Goal: Task Accomplishment & Management: Check status

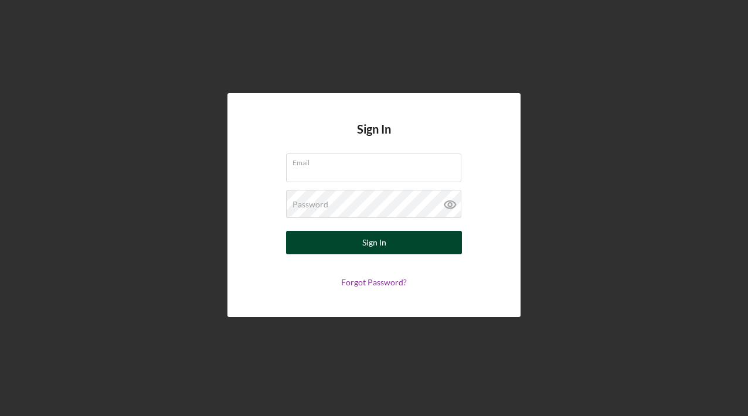
type input "carolyn.banks66@yahoo.com"
click at [373, 248] on div "Sign In" at bounding box center [374, 242] width 24 height 23
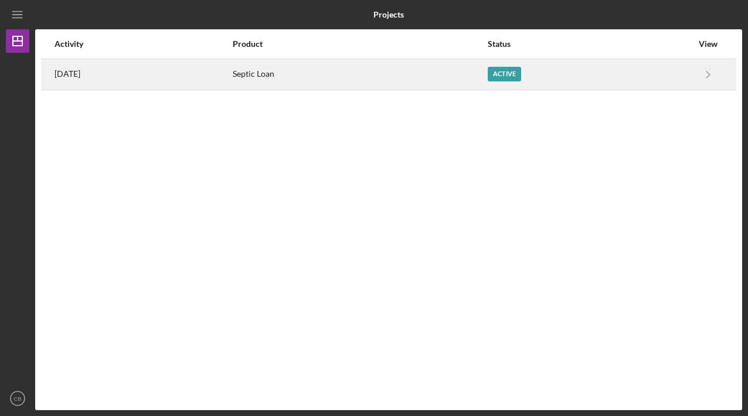
click at [505, 74] on div "Active" at bounding box center [504, 74] width 33 height 15
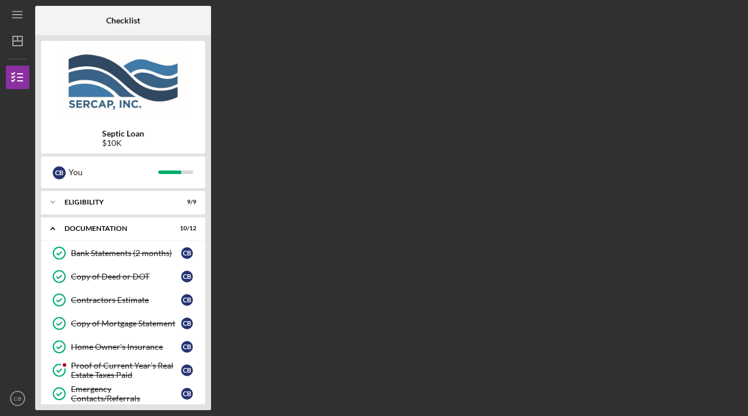
click at [482, 278] on div "Checklist Septic Loan $10K C B You Icon/Expander Eligibility 9 / 9 Icon/Expande…" at bounding box center [388, 208] width 707 height 404
click at [52, 205] on icon "Icon/Expander" at bounding box center [52, 201] width 23 height 23
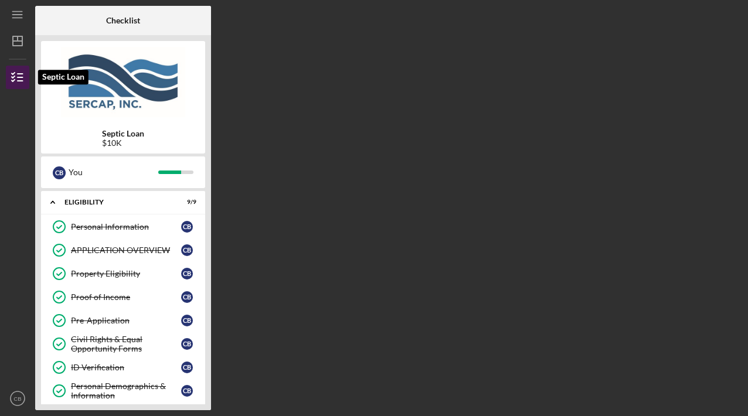
click at [20, 80] on icon "button" at bounding box center [17, 77] width 29 height 29
click at [20, 81] on line "button" at bounding box center [20, 81] width 5 height 0
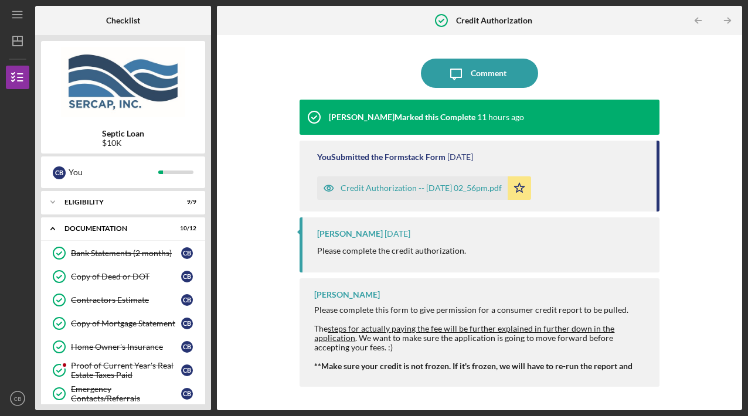
scroll to position [256, 0]
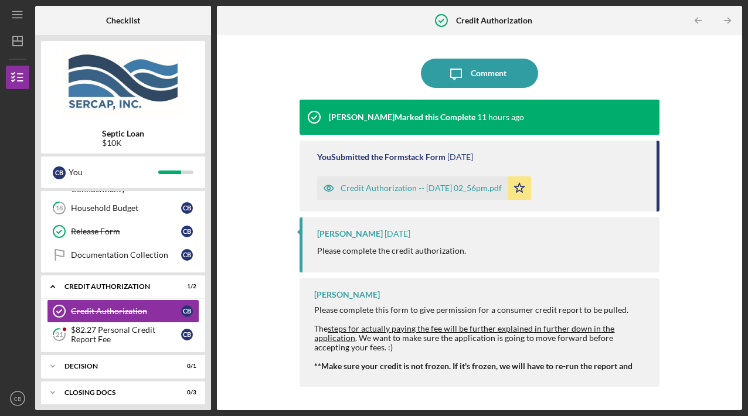
drag, startPoint x: 656, startPoint y: 182, endPoint x: 661, endPoint y: 216, distance: 34.4
click at [661, 216] on div "Icon/Message Comment [PERSON_NAME] Marked this Complete 11 hours ago You Submit…" at bounding box center [479, 222] width 513 height 363
click at [150, 331] on div "$82.27 Personal Credit Report Fee" at bounding box center [126, 334] width 110 height 19
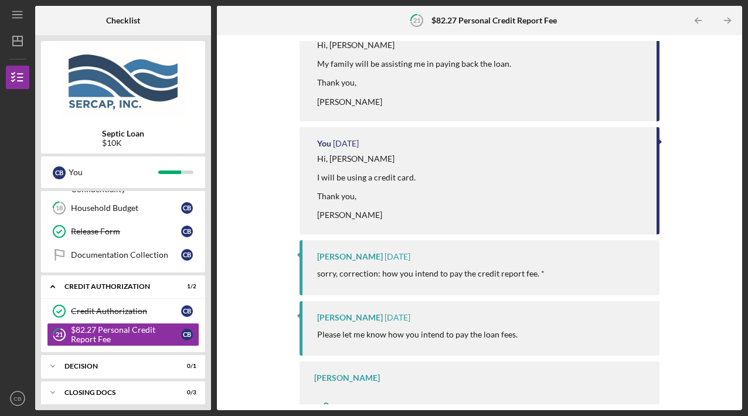
scroll to position [189, 0]
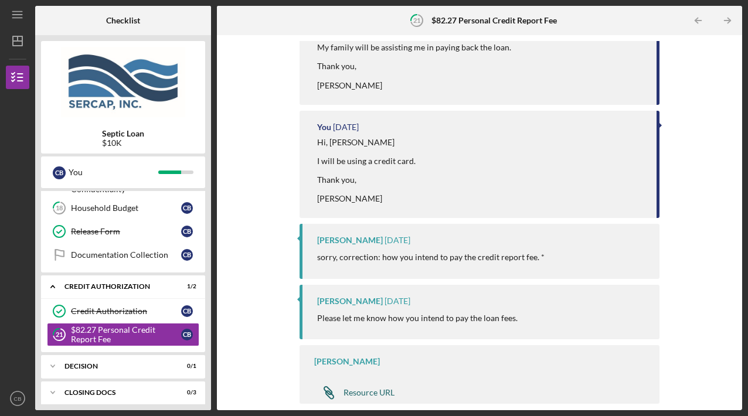
click at [356, 393] on div "Resource URL" at bounding box center [368, 392] width 51 height 9
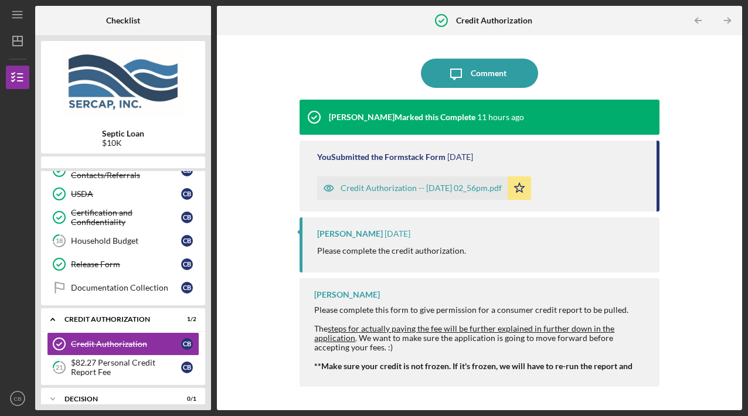
scroll to position [256, 0]
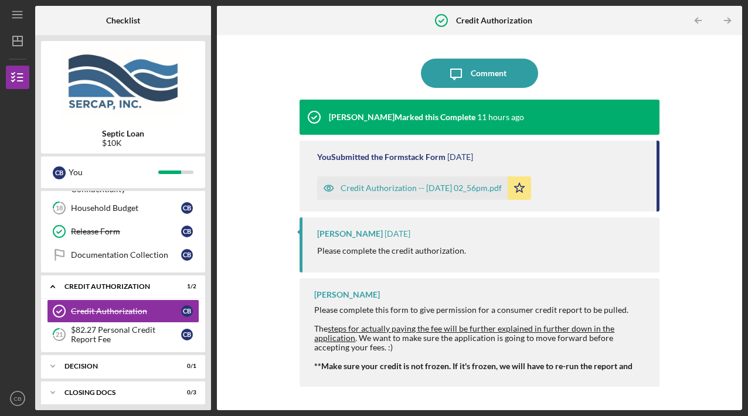
drag, startPoint x: 657, startPoint y: 168, endPoint x: 666, endPoint y: 216, distance: 48.8
click at [666, 216] on div "Icon/Message Comment Lois Miller Marked this Complete 11 hours ago You Submitte…" at bounding box center [479, 222] width 513 height 363
click at [377, 188] on div "Credit Authorization -- 2025-09-16 02_56pm.pdf" at bounding box center [420, 187] width 161 height 9
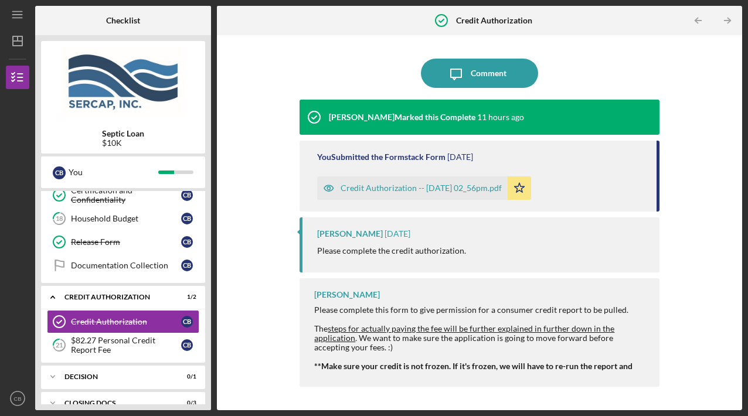
scroll to position [256, 0]
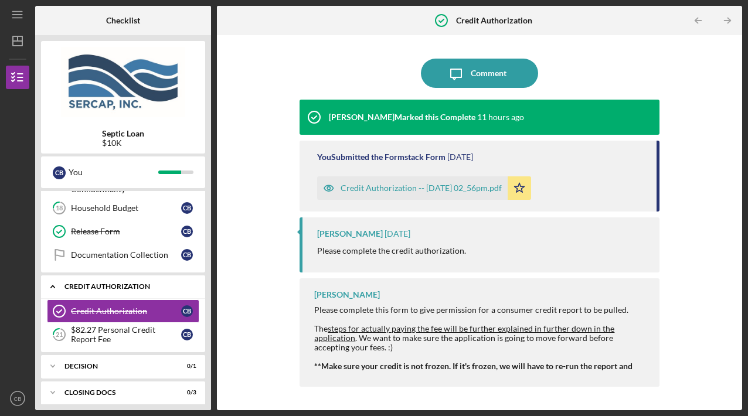
click at [73, 283] on div "CREDIT AUTHORIZATION" at bounding box center [127, 286] width 126 height 7
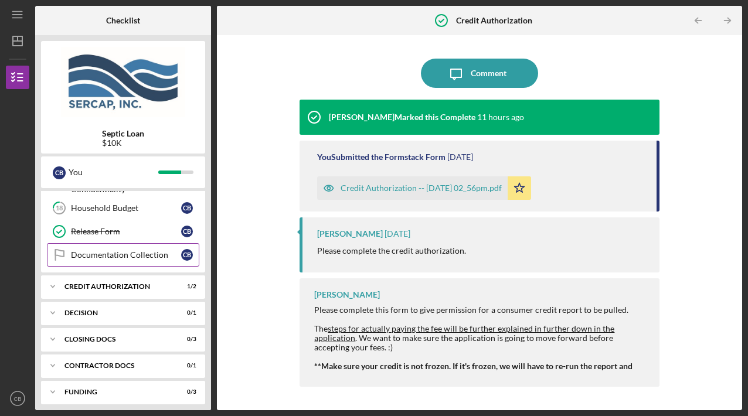
click at [91, 252] on div "Documentation Collection" at bounding box center [126, 254] width 110 height 9
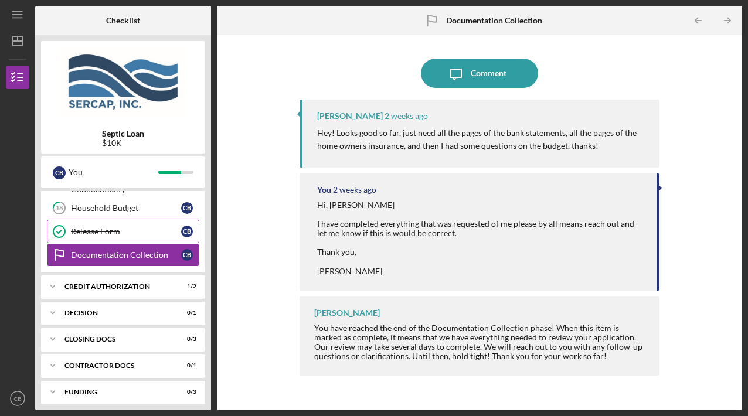
click at [78, 230] on div "Release Form" at bounding box center [126, 231] width 110 height 9
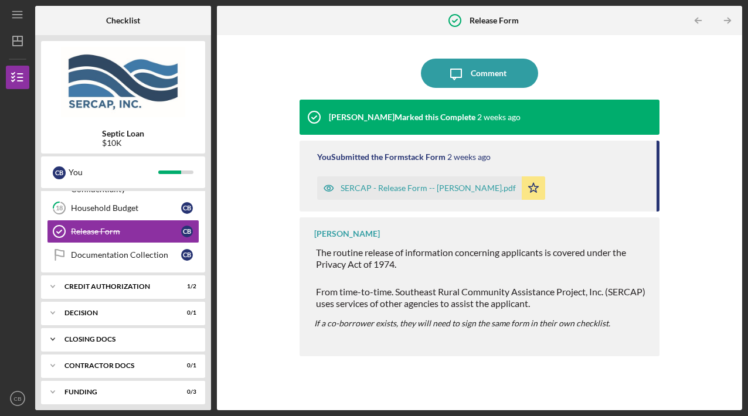
click at [93, 339] on div "Icon/Expander CLOSING DOCS 0 / 3" at bounding box center [123, 339] width 164 height 23
click at [353, 188] on div "SERCAP - Release Form -- Carolyn Banks.pdf" at bounding box center [427, 187] width 175 height 9
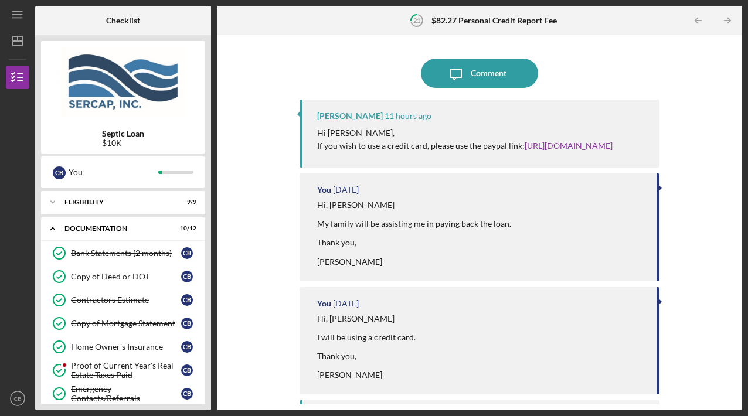
scroll to position [279, 0]
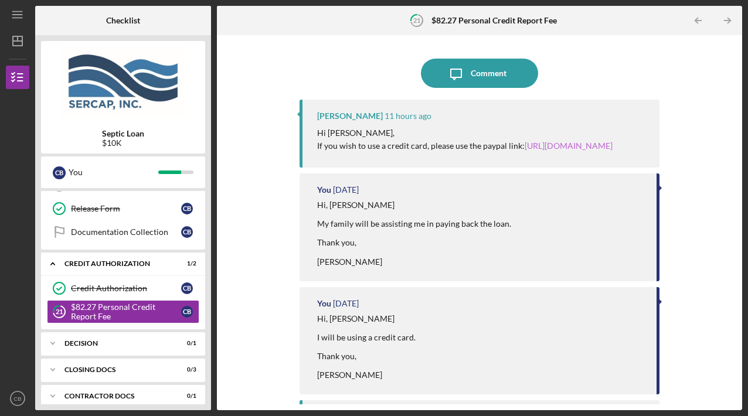
click at [524, 151] on link "[URL][DOMAIN_NAME]" at bounding box center [568, 146] width 88 height 10
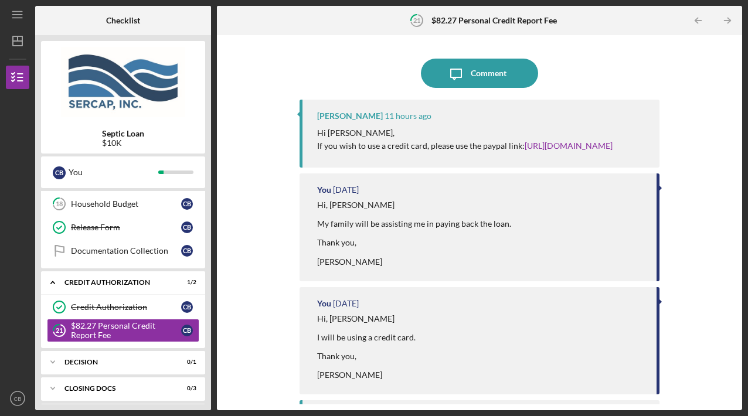
scroll to position [279, 0]
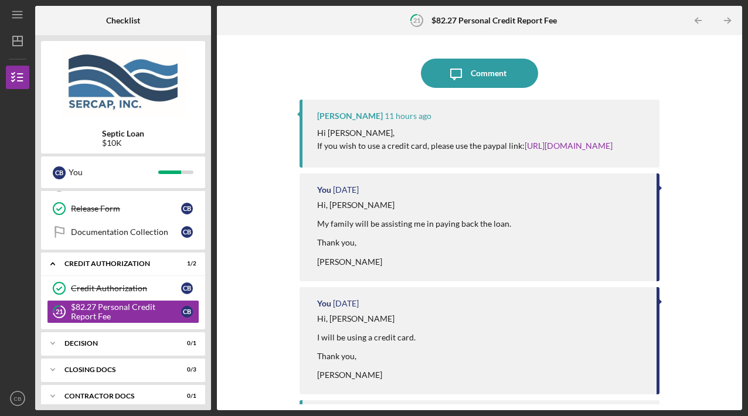
drag, startPoint x: 731, startPoint y: 138, endPoint x: 746, endPoint y: 203, distance: 66.7
click at [746, 203] on div "Icon/Menu 21 $82.27 Personal Credit Report Fee Checklist Septic Loan $10K C B Y…" at bounding box center [374, 208] width 748 height 416
drag, startPoint x: 746, startPoint y: 203, endPoint x: 748, endPoint y: 96, distance: 107.2
click at [747, 96] on html "Icon/Menu 21 $82.27 Personal Credit Report Fee Checklist Septic Loan $10K C B Y…" at bounding box center [374, 208] width 748 height 416
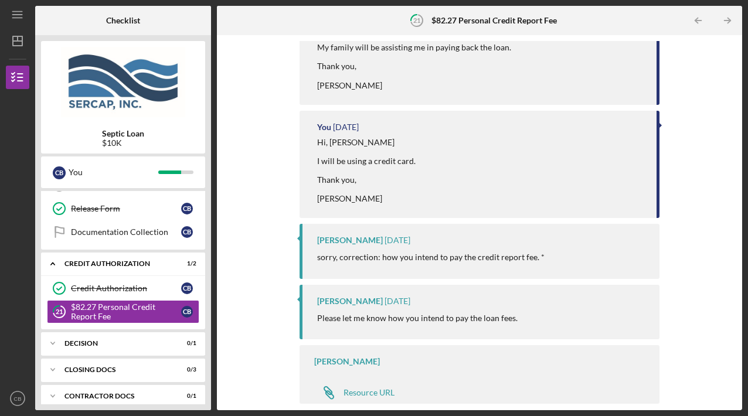
scroll to position [189, 0]
click at [370, 392] on div "Resource URL" at bounding box center [368, 392] width 51 height 9
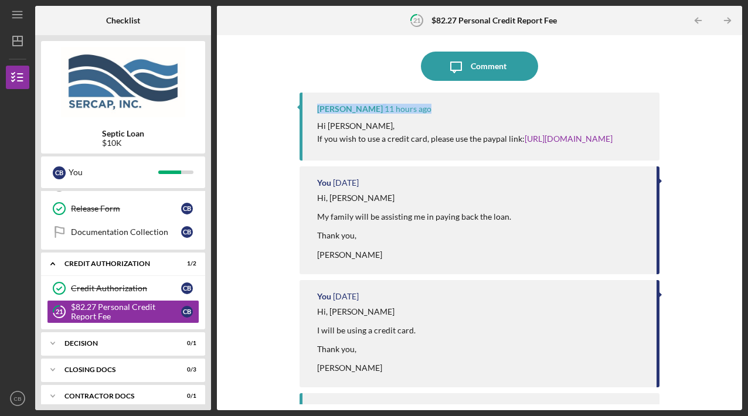
scroll to position [5, 0]
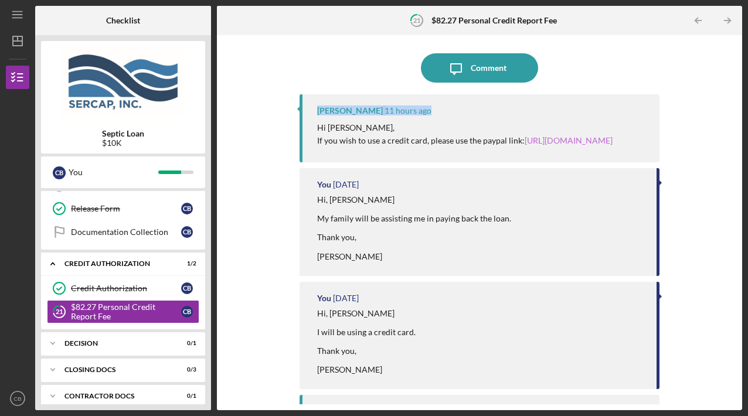
click at [524, 145] on link "[URL][DOMAIN_NAME]" at bounding box center [568, 140] width 88 height 10
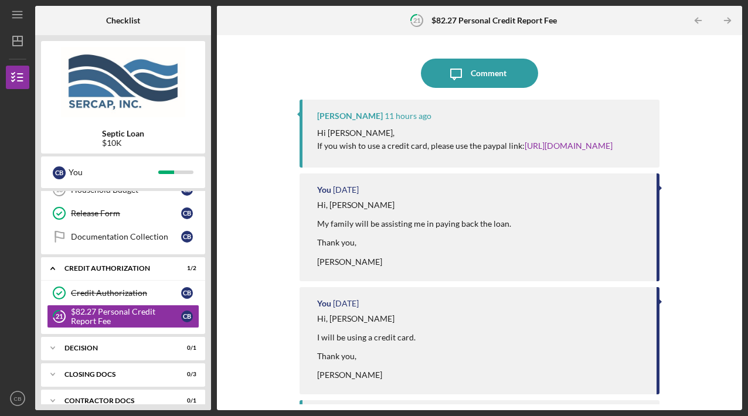
scroll to position [279, 0]
